Goal: Task Accomplishment & Management: Manage account settings

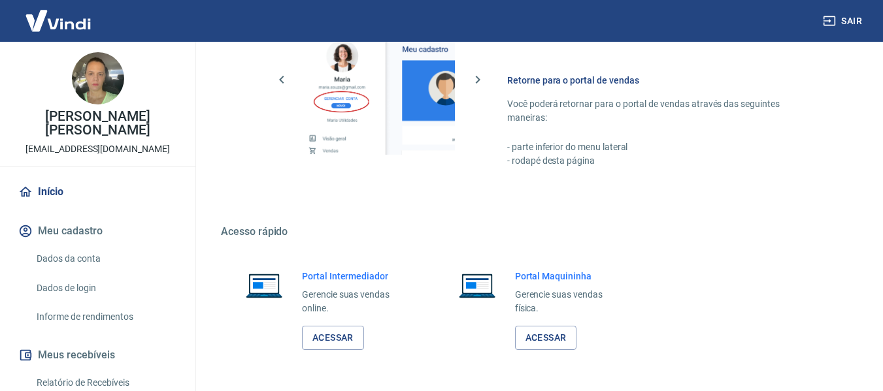
scroll to position [681, 0]
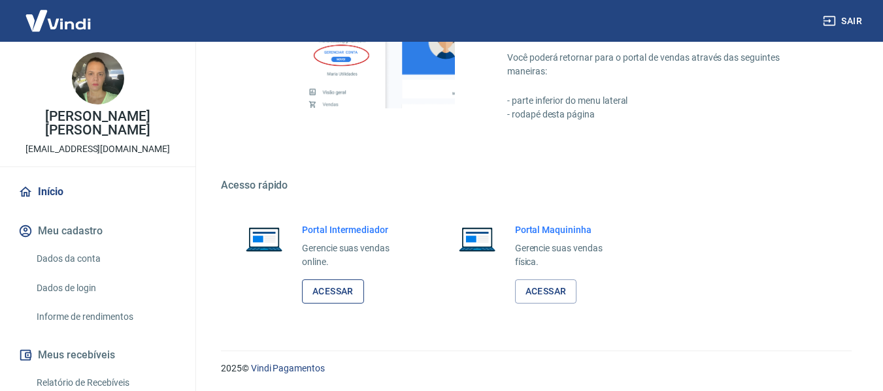
click at [329, 295] on link "Acessar" at bounding box center [333, 292] width 62 height 24
